Goal: Task Accomplishment & Management: Use online tool/utility

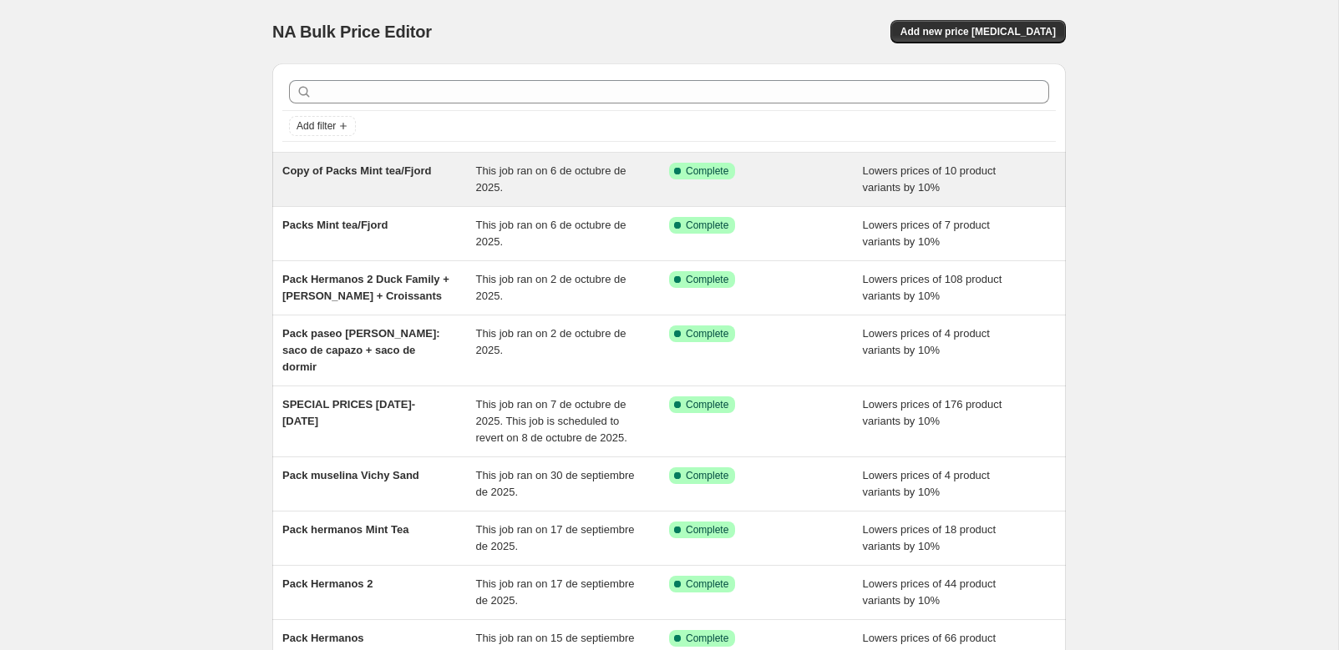
click at [396, 170] on span "Copy of Packs Mint tea/Fjord" at bounding box center [356, 171] width 149 height 13
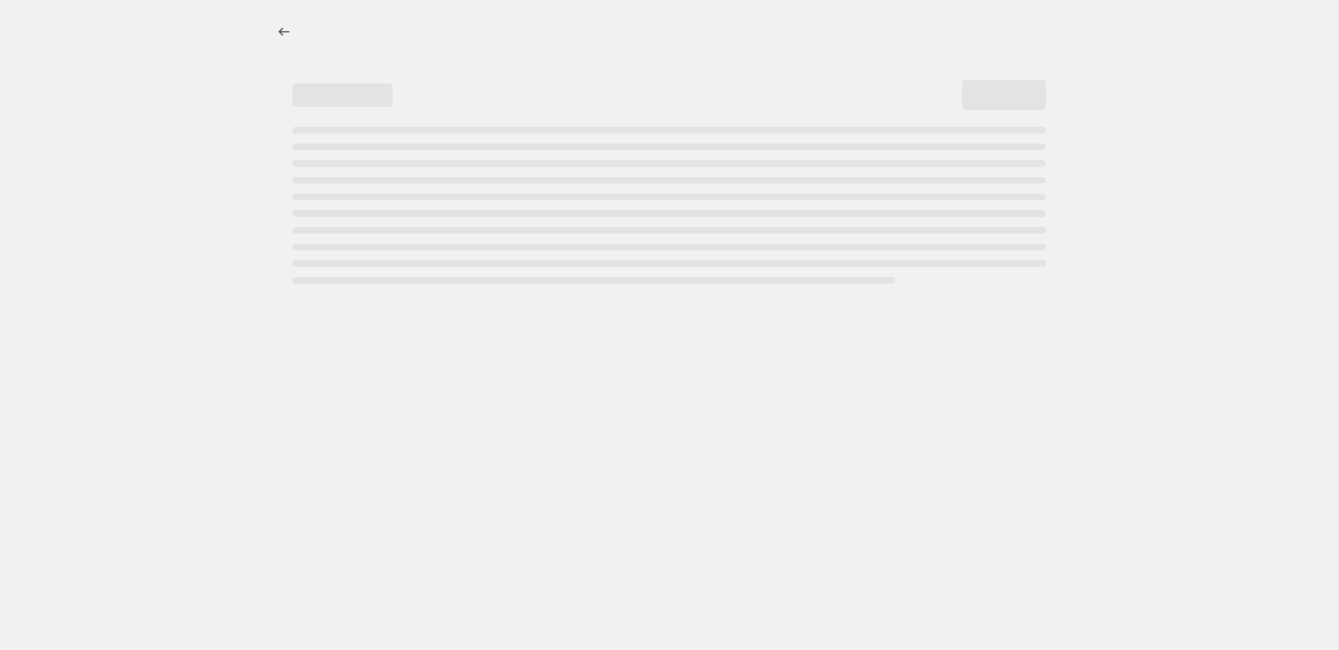
select select "percentage"
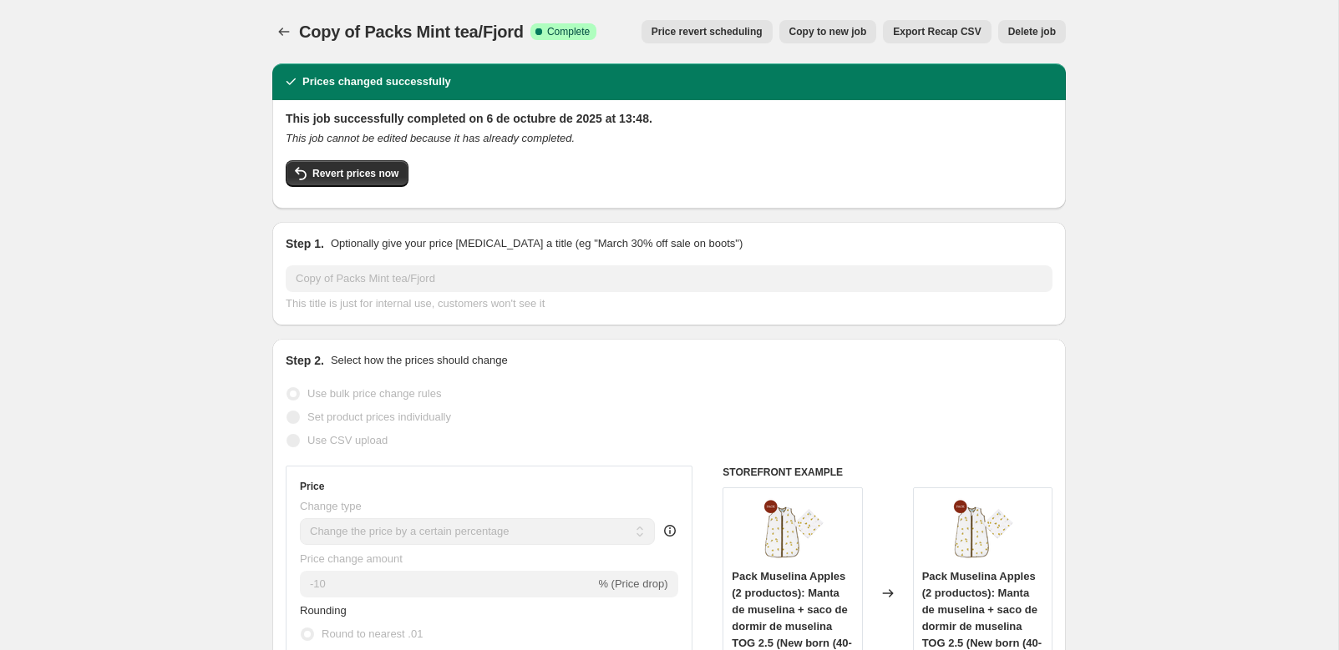
click at [284, 33] on icon "Price change jobs" at bounding box center [284, 31] width 17 height 17
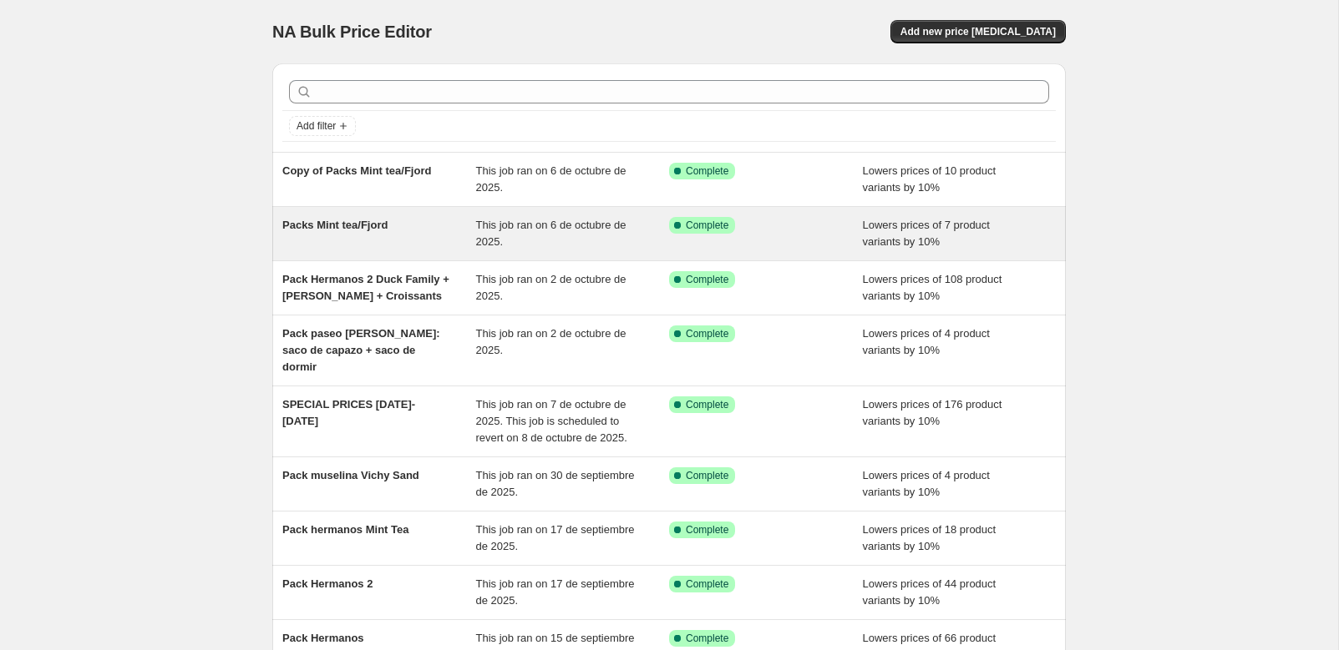
click at [362, 229] on span "Packs Mint tea/Fjord" at bounding box center [334, 225] width 105 height 13
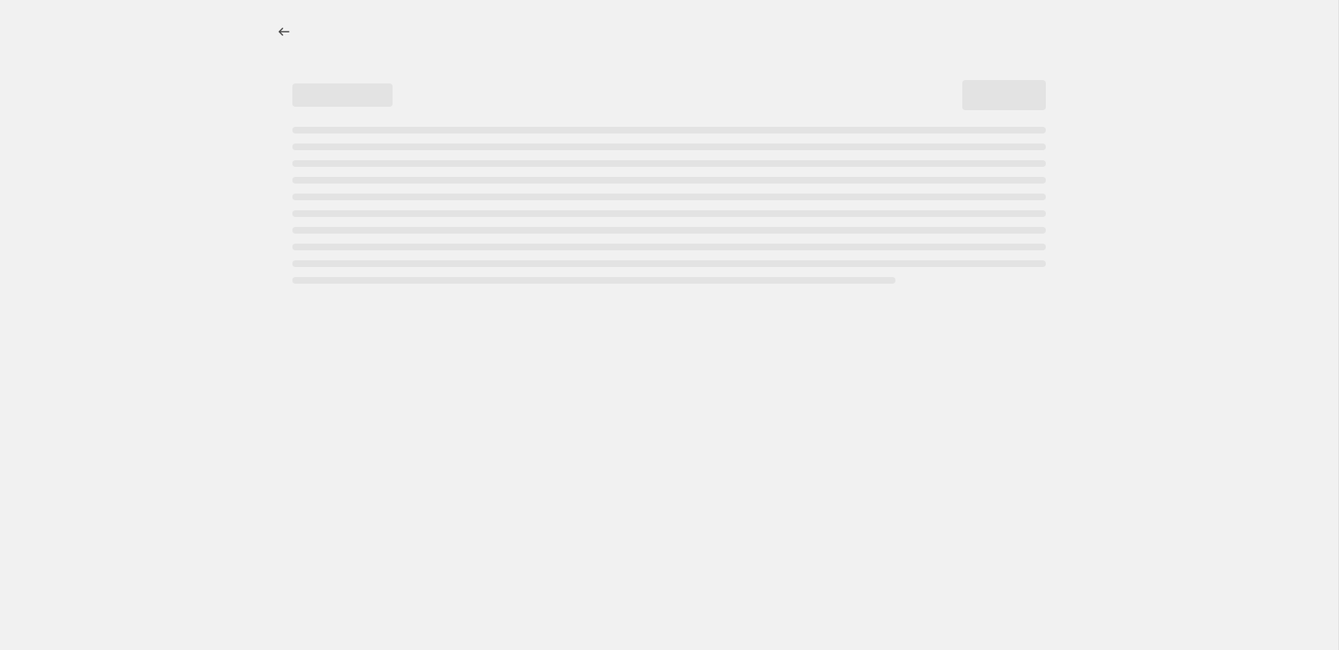
select select "percentage"
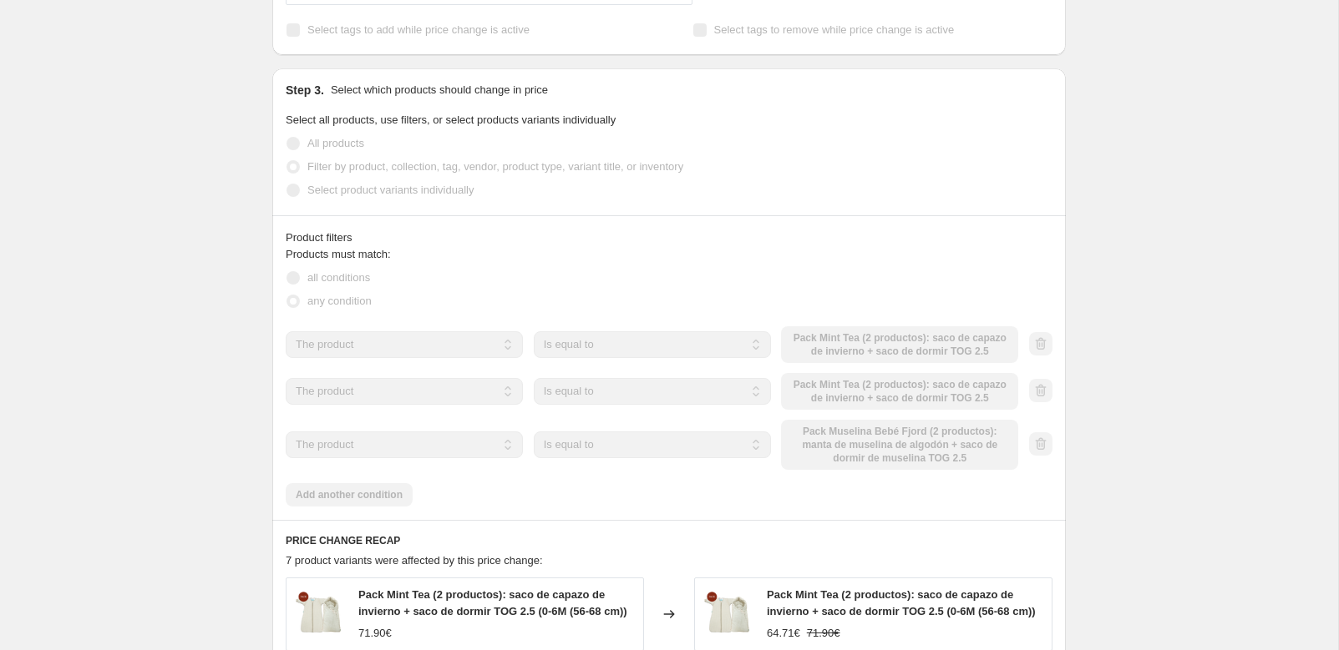
scroll to position [873, 0]
click at [896, 407] on div "The product The product's collection The product's tag The product's vendor The…" at bounding box center [652, 389] width 732 height 37
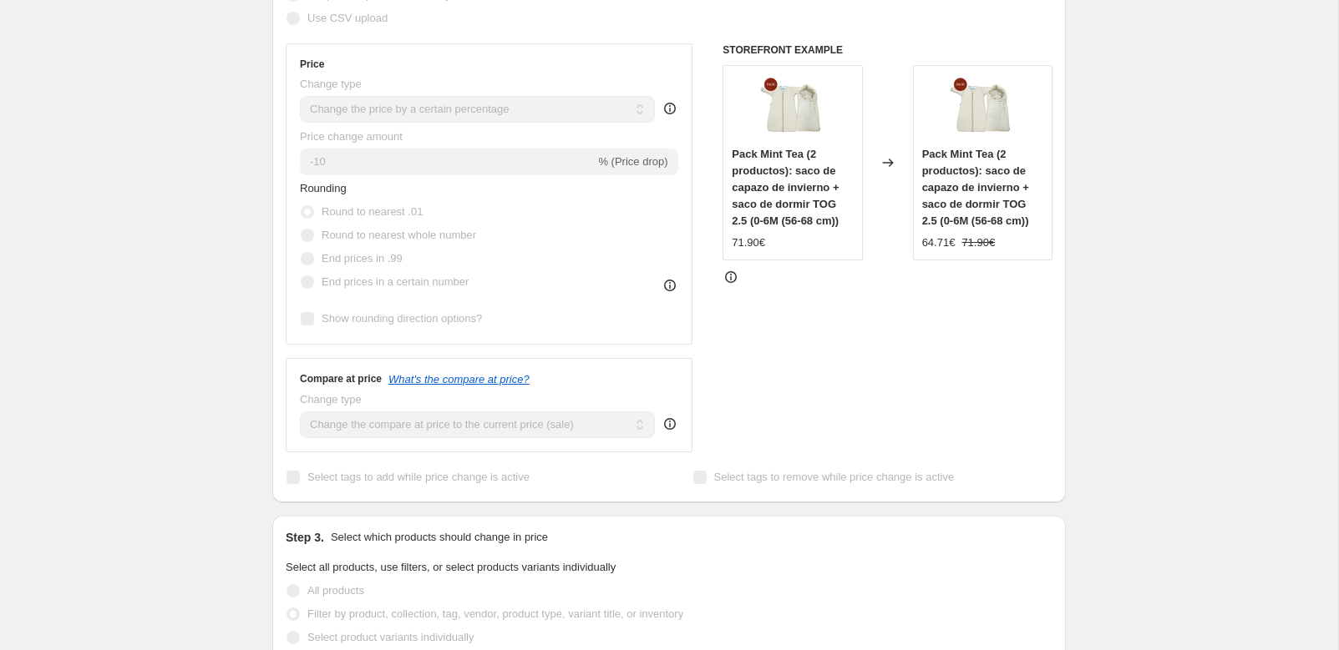
scroll to position [0, 0]
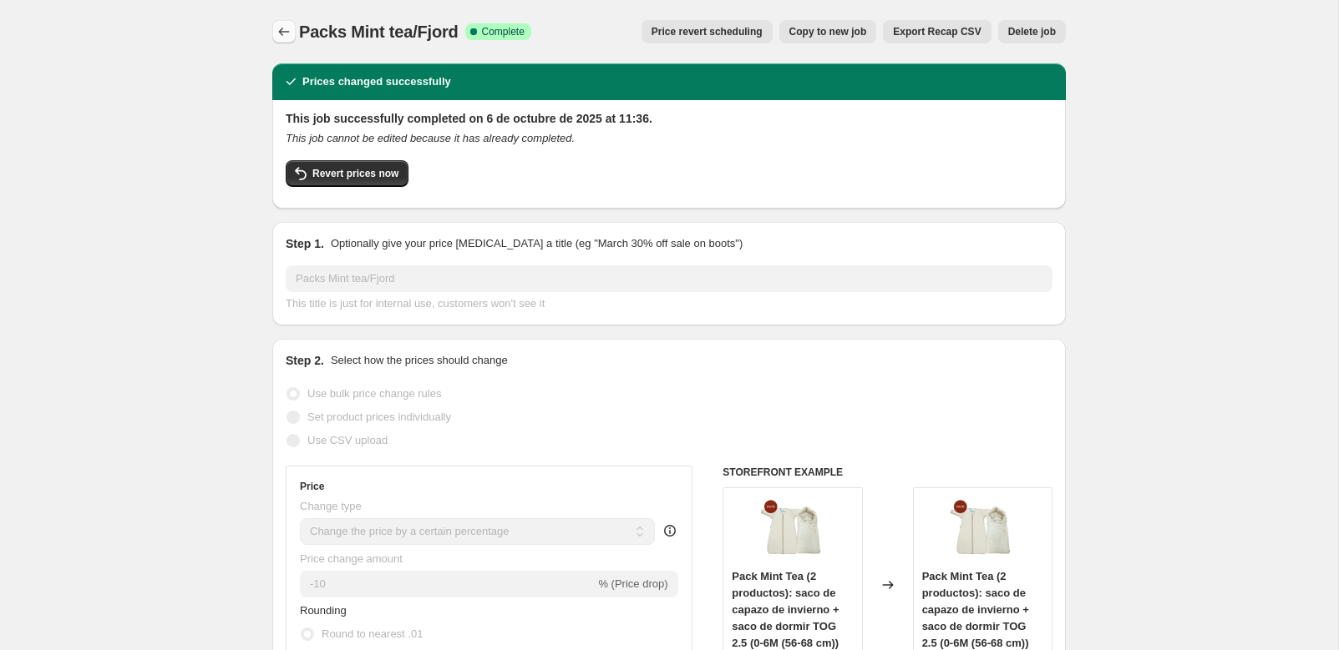
click at [277, 28] on icon "Price change jobs" at bounding box center [284, 31] width 17 height 17
